Goal: Task Accomplishment & Management: Complete application form

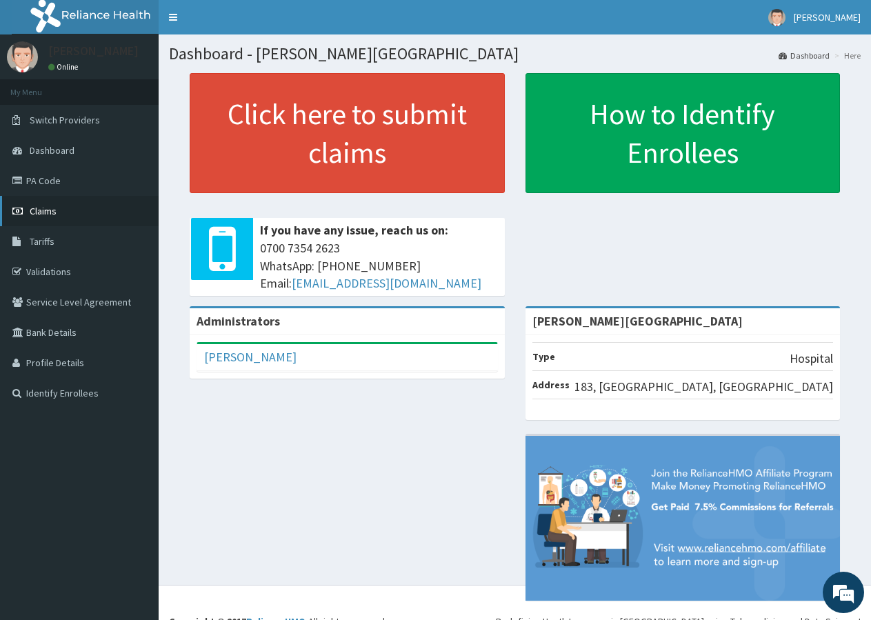
click at [36, 210] on span "Claims" at bounding box center [43, 211] width 27 height 12
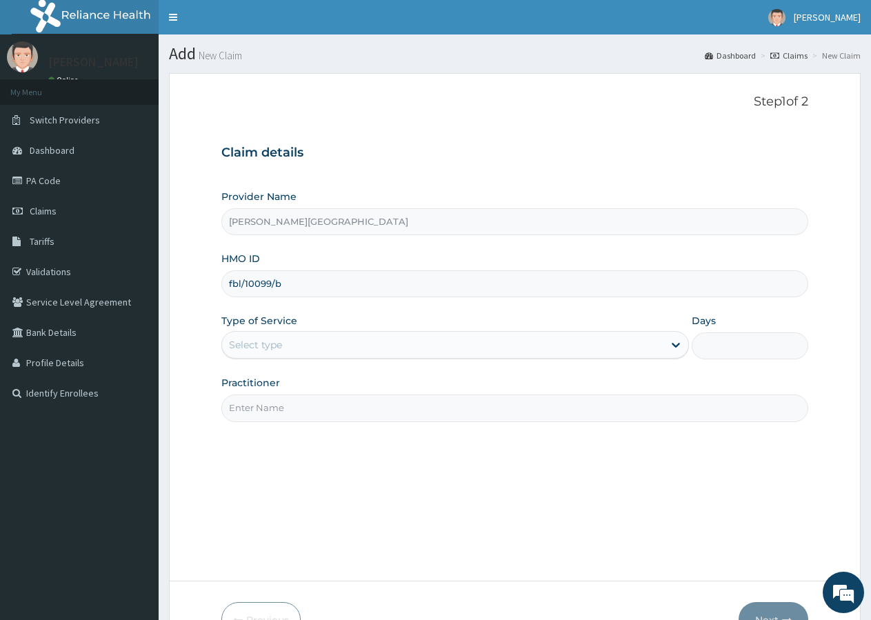
type input "fbl/10099/b"
click at [430, 352] on div "Select type" at bounding box center [442, 345] width 441 height 22
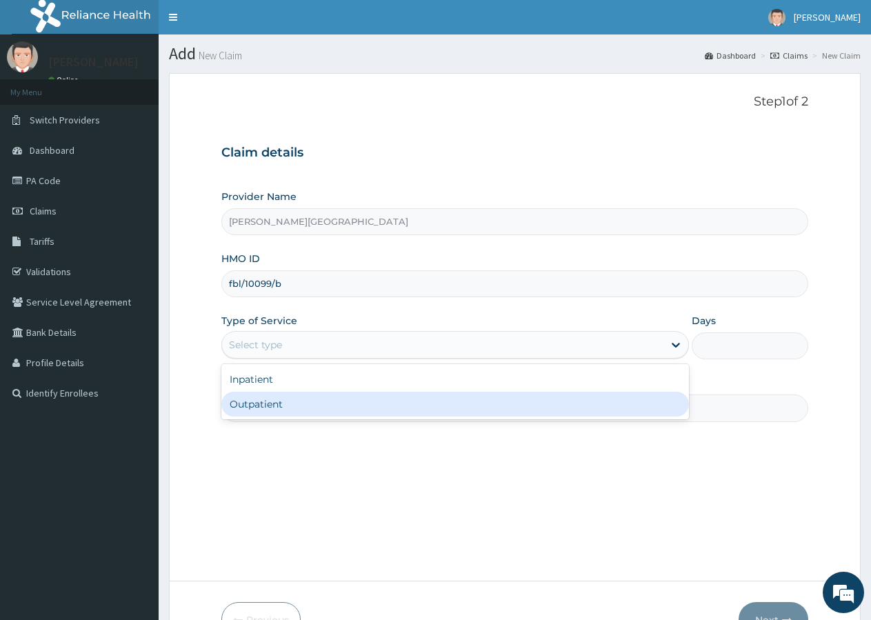
click at [393, 403] on div "Outpatient" at bounding box center [454, 404] width 467 height 25
type input "1"
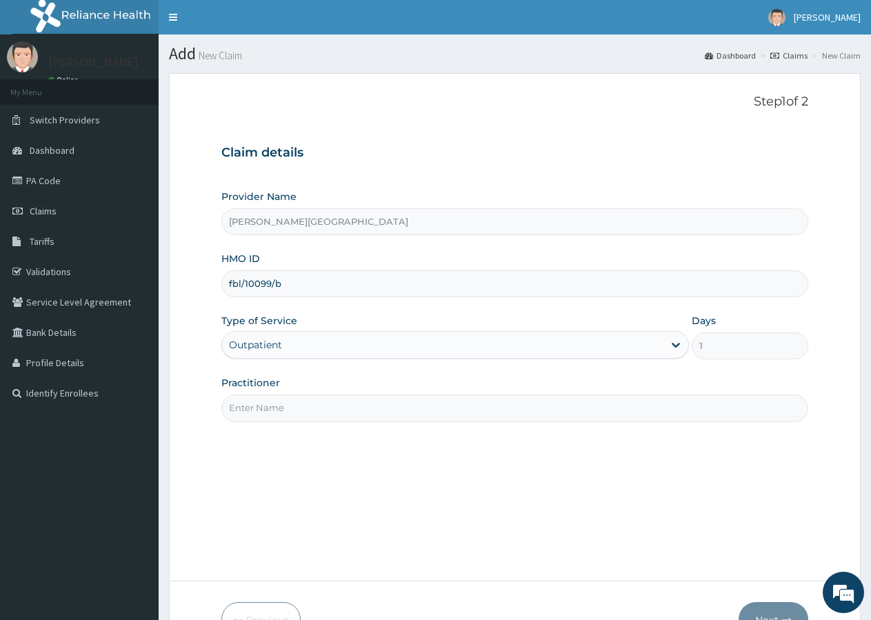
click at [405, 414] on input "Practitioner" at bounding box center [514, 407] width 587 height 27
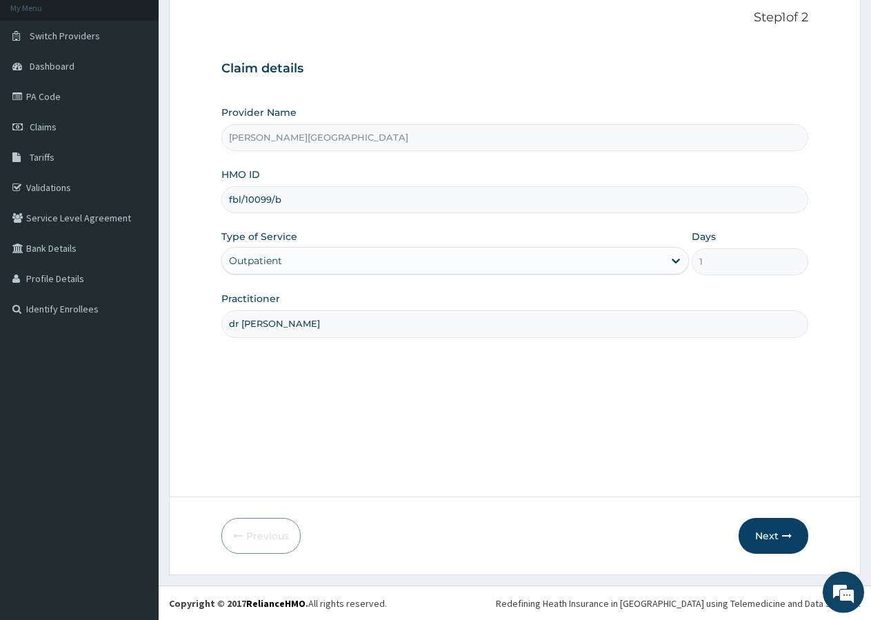
scroll to position [85, 0]
type input "dr daami"
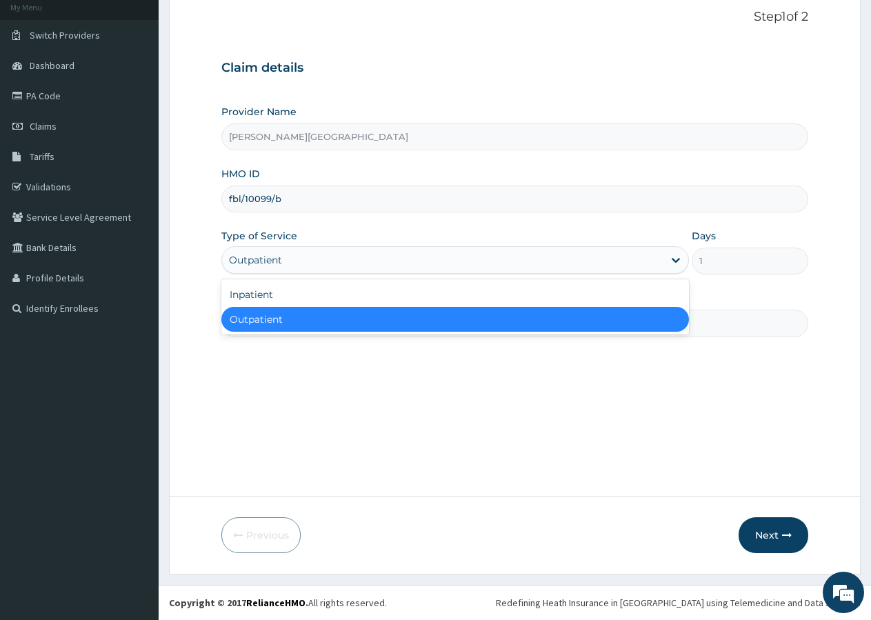
click at [393, 259] on div "Outpatient" at bounding box center [442, 260] width 441 height 22
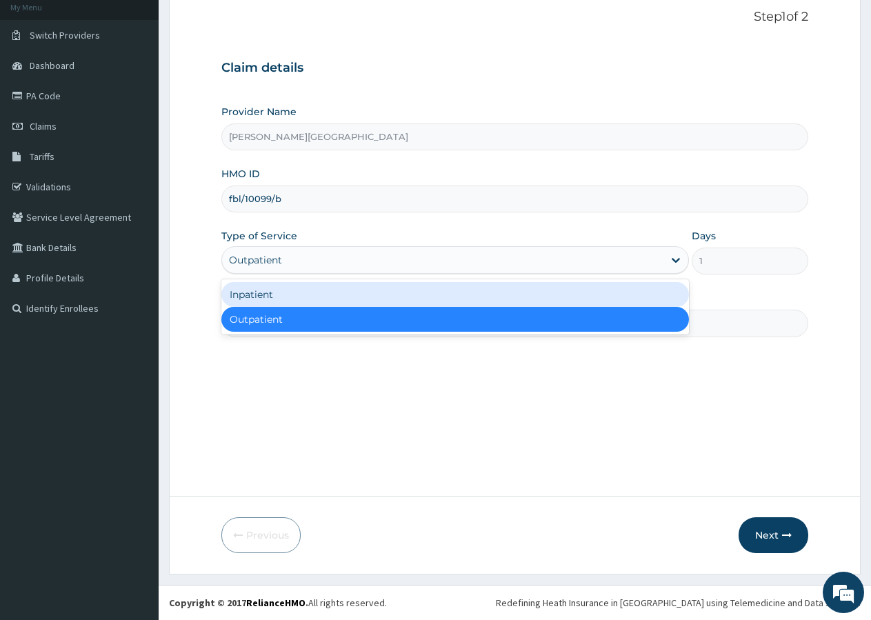
click at [315, 297] on div "Inpatient" at bounding box center [454, 294] width 467 height 25
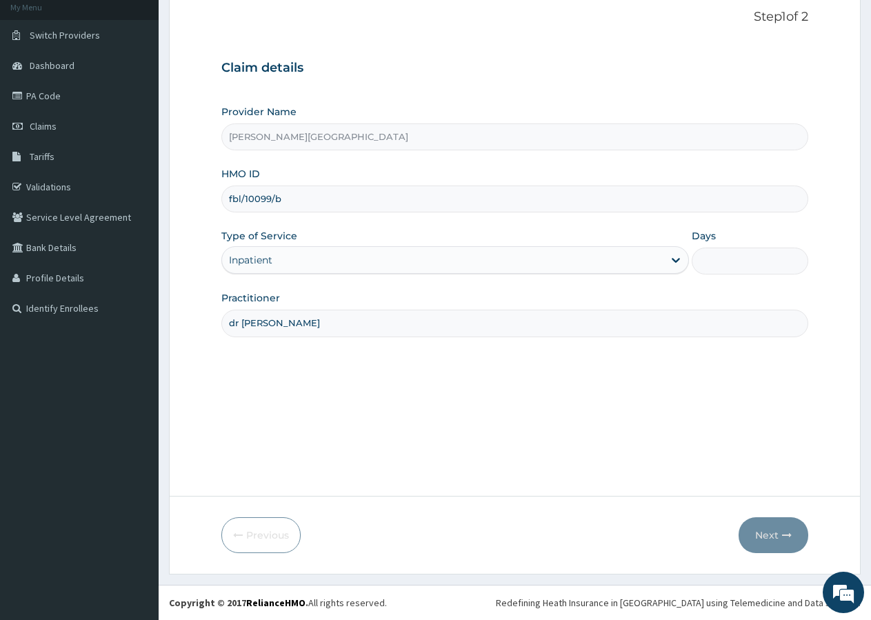
click at [736, 267] on input "Days" at bounding box center [750, 261] width 117 height 27
type input "2"
click at [764, 530] on button "Next" at bounding box center [773, 535] width 70 height 36
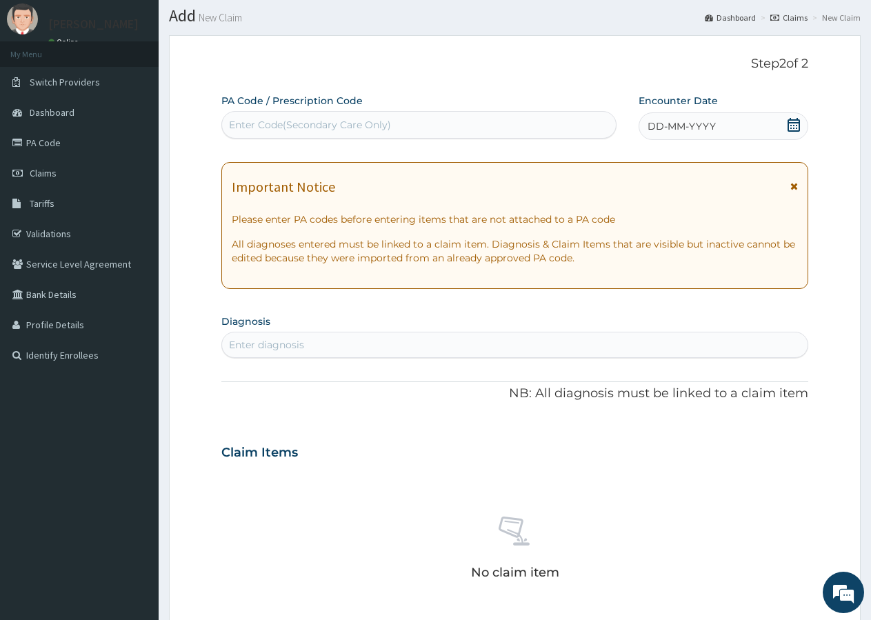
scroll to position [0, 0]
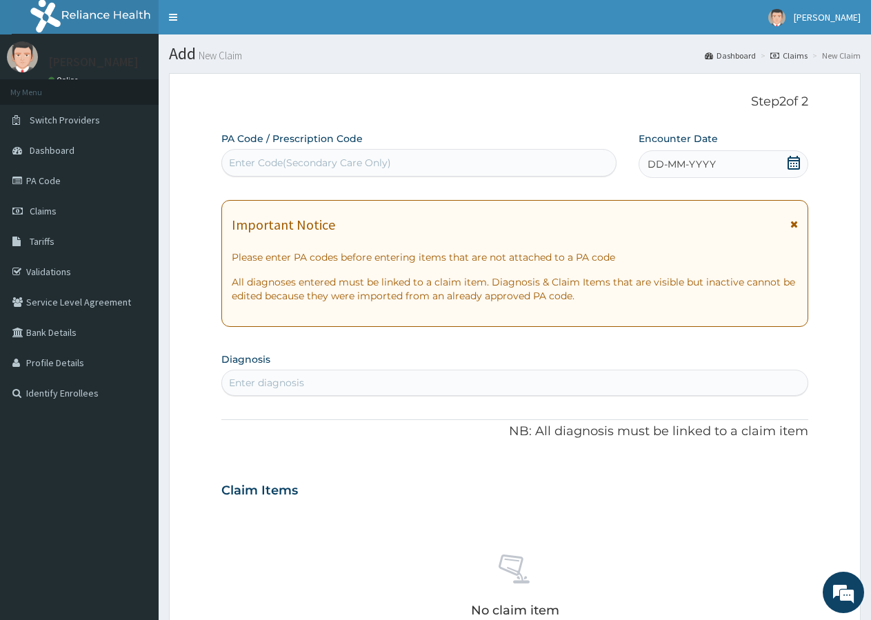
click at [372, 165] on div "Enter Code(Secondary Care Only)" at bounding box center [310, 163] width 162 height 14
paste input "PA/53673B"
type input "PA/53673B"
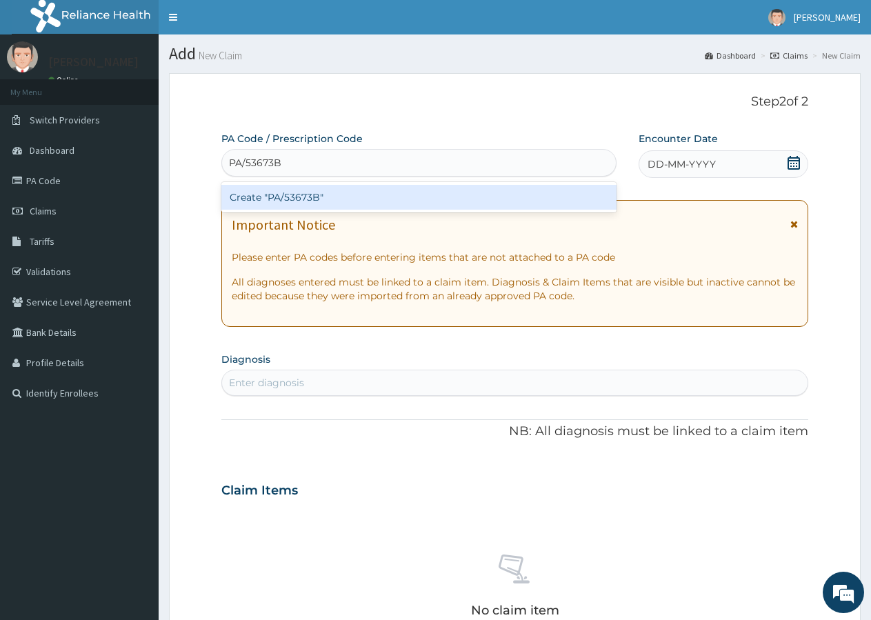
click at [275, 194] on div "Create "PA/53673B"" at bounding box center [418, 197] width 395 height 25
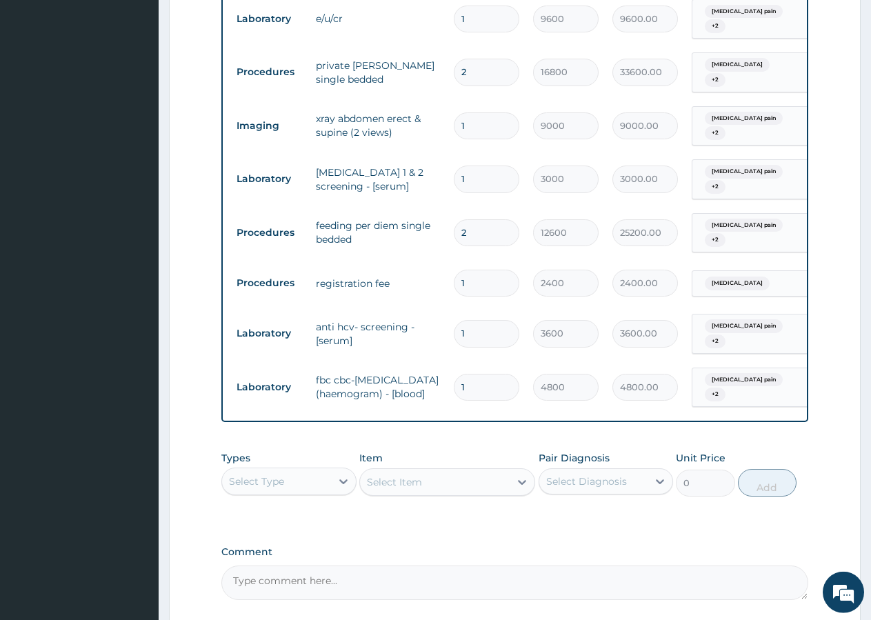
scroll to position [1042, 0]
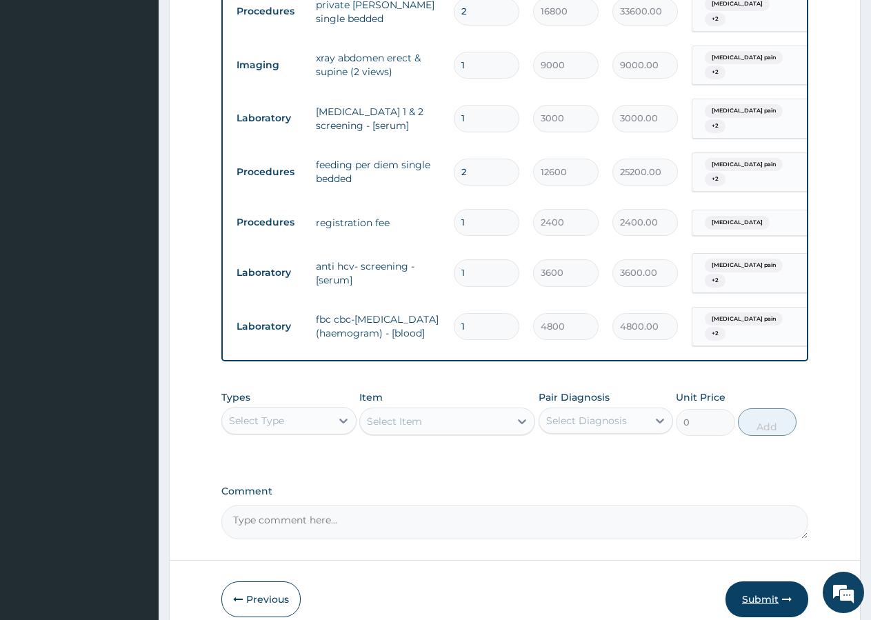
click at [761, 581] on button "Submit" at bounding box center [766, 599] width 83 height 36
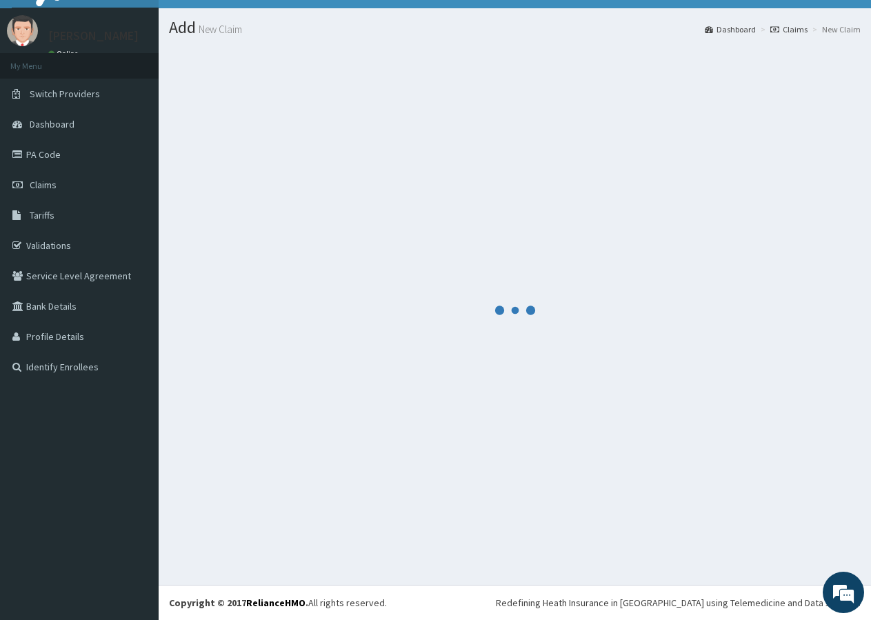
scroll to position [26, 0]
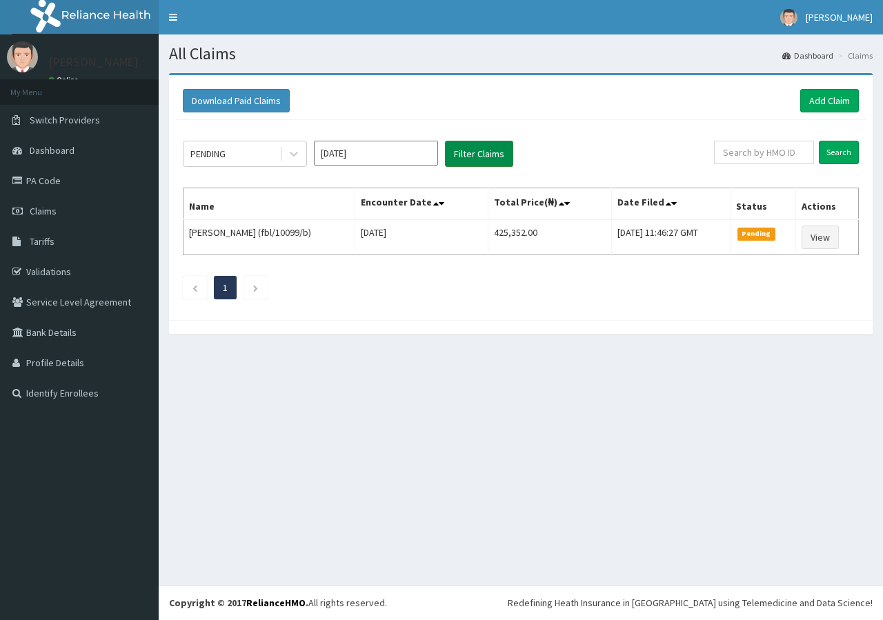
click at [485, 157] on button "Filter Claims" at bounding box center [479, 154] width 68 height 26
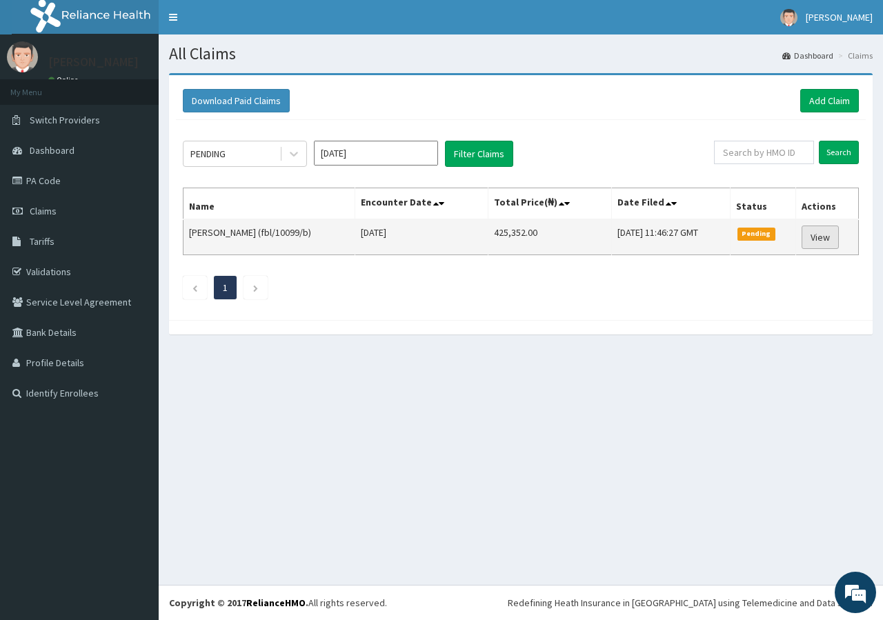
click at [810, 230] on link "View" at bounding box center [819, 236] width 37 height 23
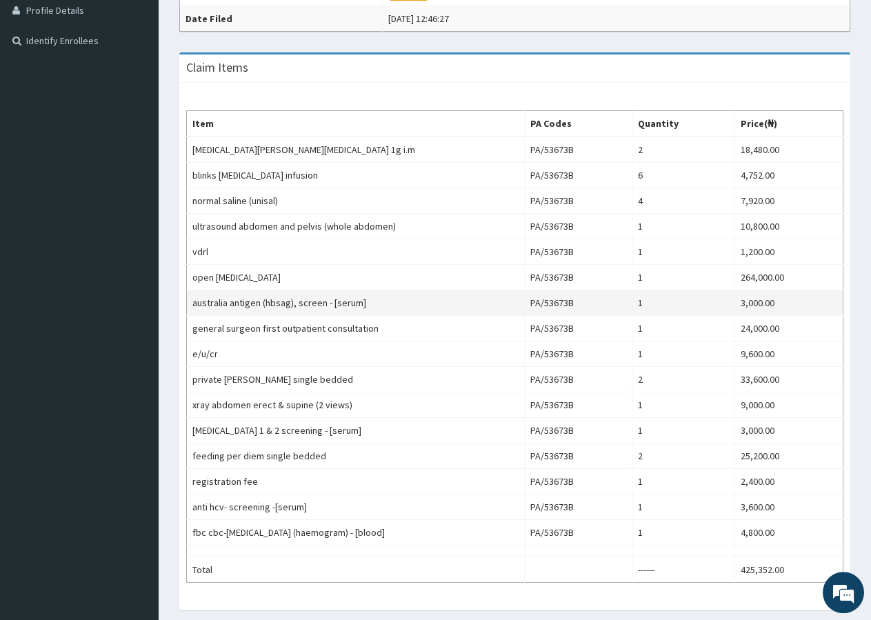
scroll to position [352, 0]
